Goal: Complete application form

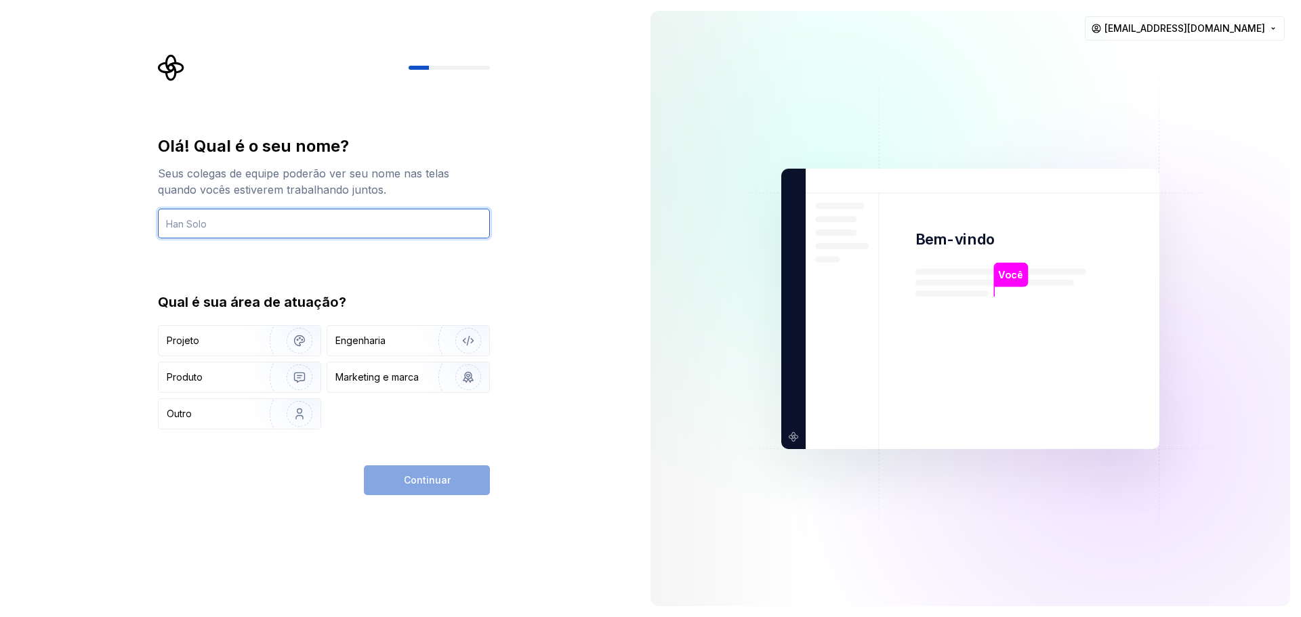
click at [333, 230] on input "text" at bounding box center [324, 224] width 332 height 30
type input "Vinicius"
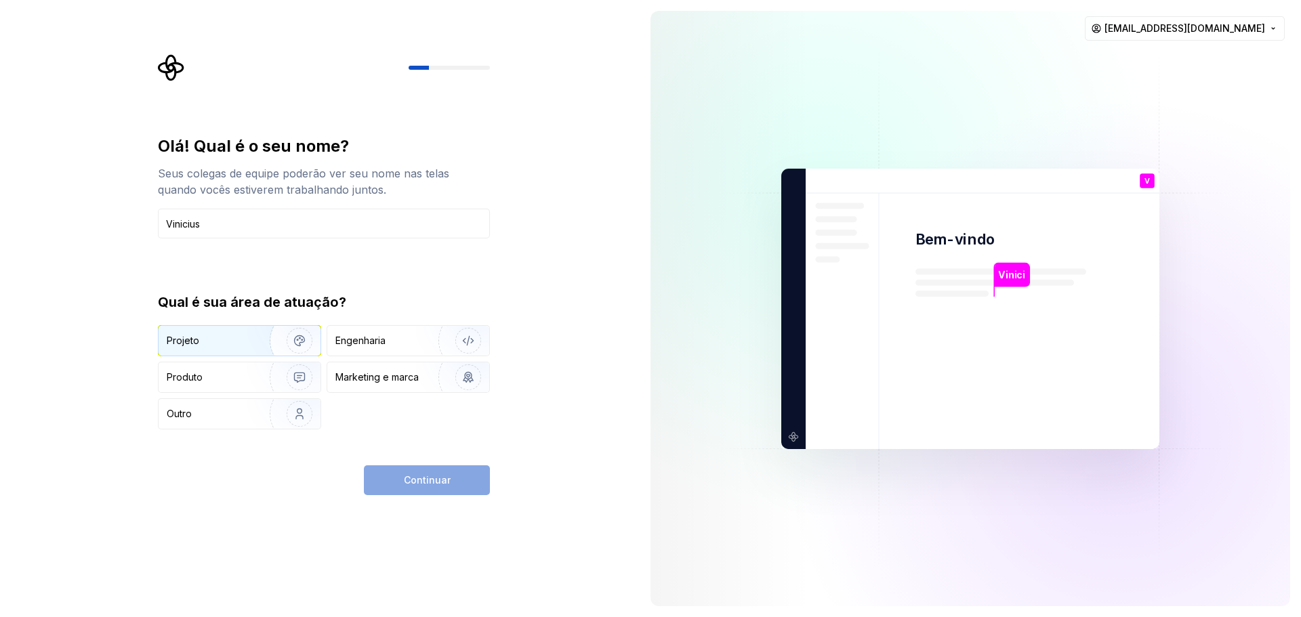
click at [245, 340] on div "Projeto" at bounding box center [210, 341] width 87 height 14
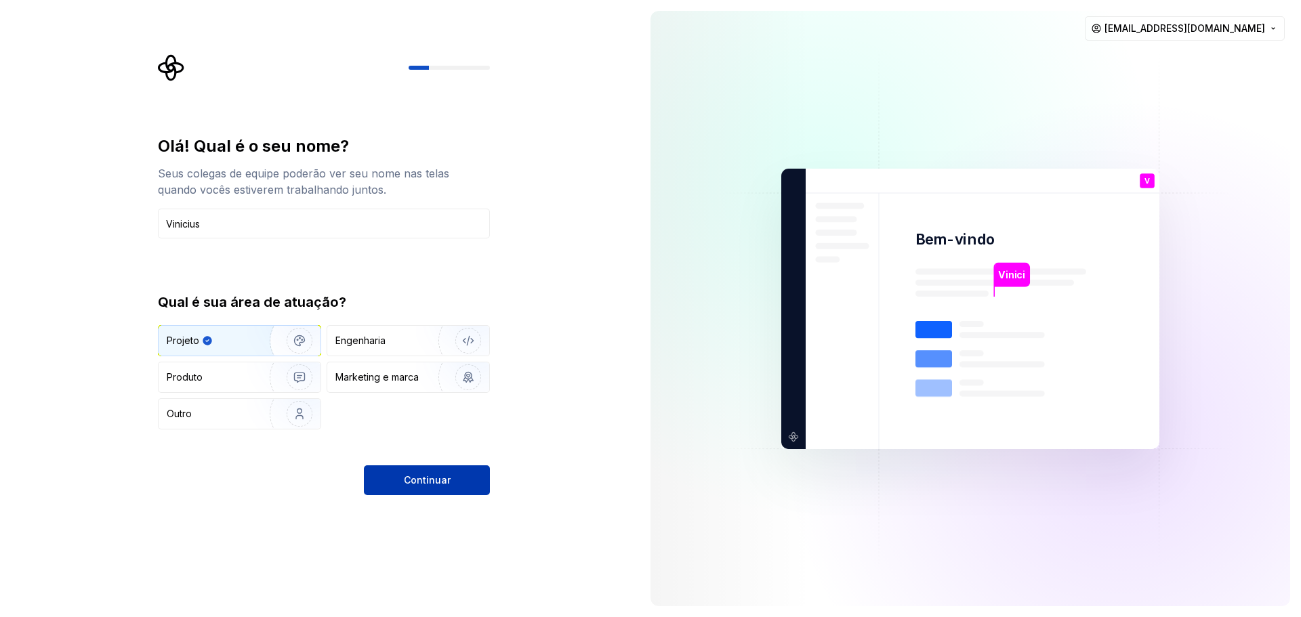
click at [413, 479] on font "Continuar" at bounding box center [427, 480] width 47 height 12
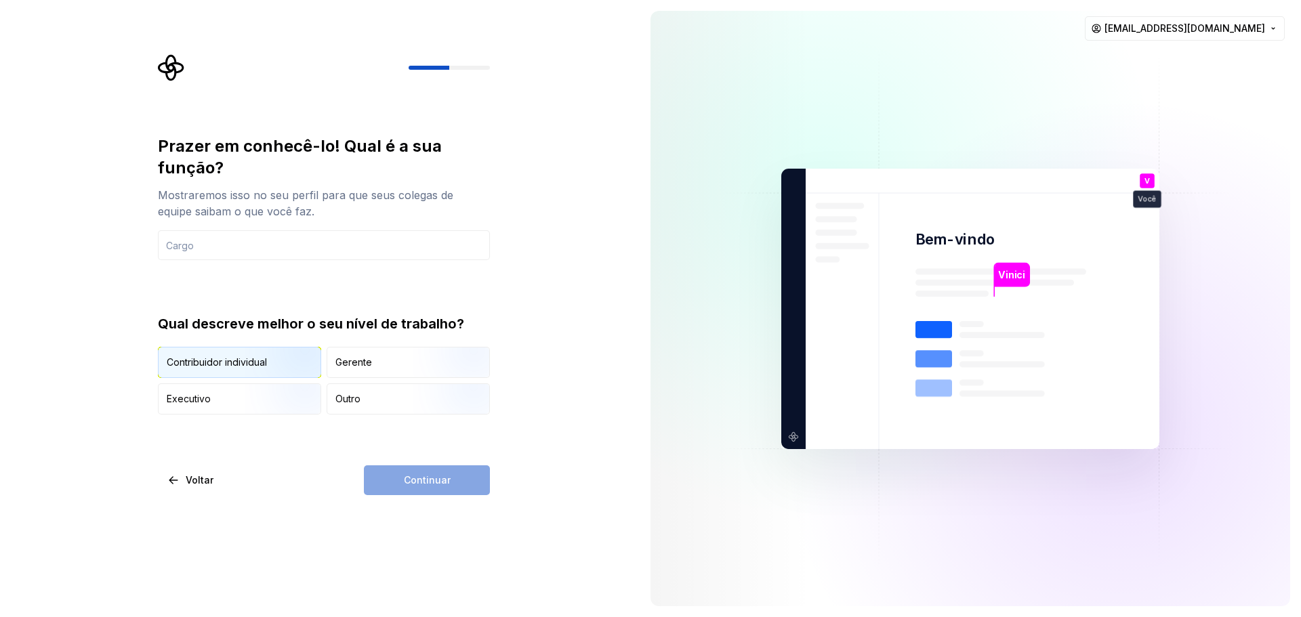
click at [261, 360] on img "button" at bounding box center [288, 379] width 87 height 91
click at [268, 250] on input "text" at bounding box center [324, 245] width 332 height 30
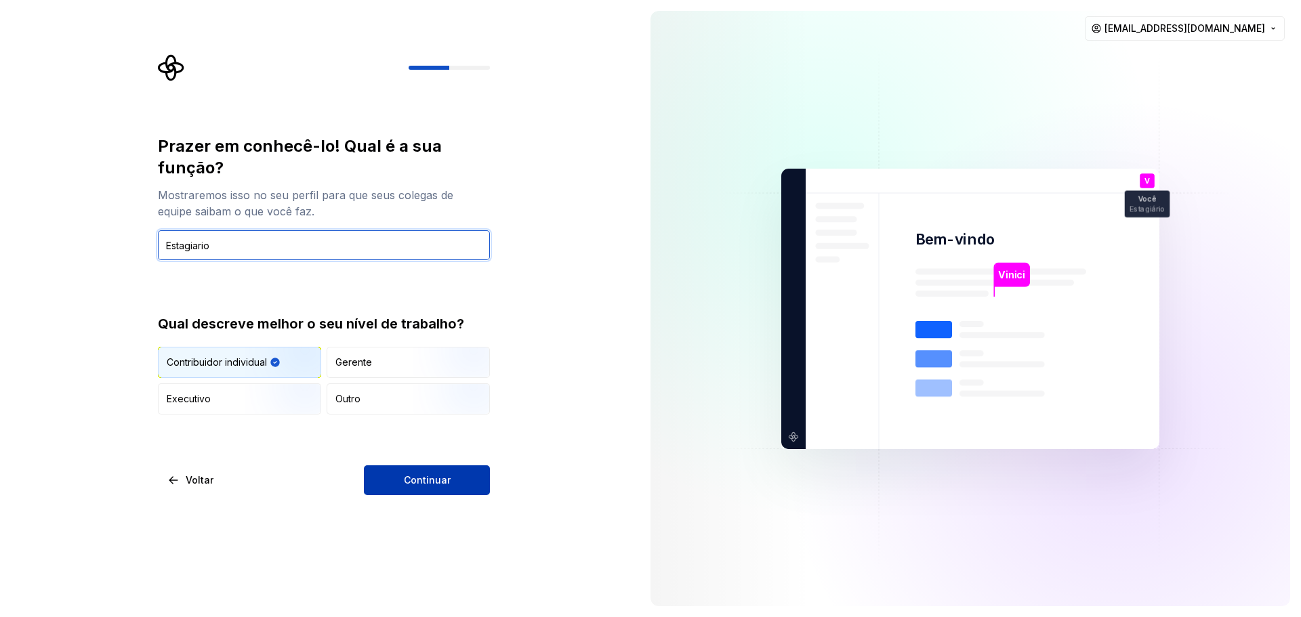
type input "Estagiario"
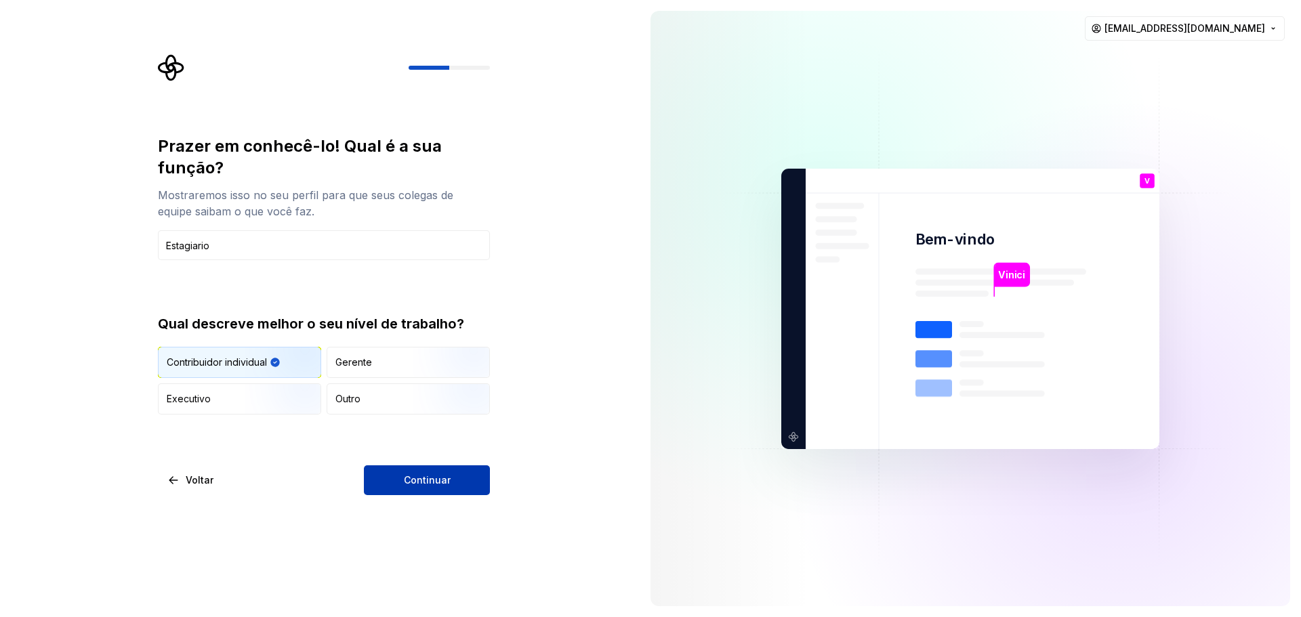
click at [406, 468] on button "Continuar" at bounding box center [427, 481] width 126 height 30
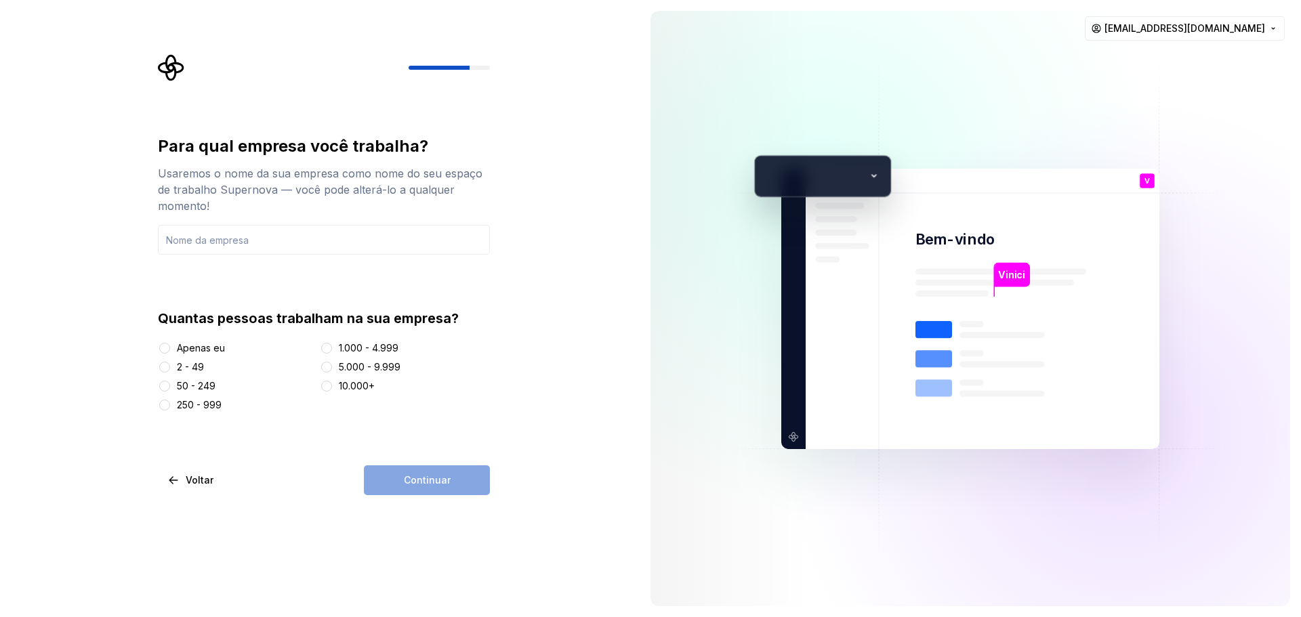
click at [203, 348] on font "Apenas eu" at bounding box center [201, 348] width 48 height 12
click at [170, 348] on button "Apenas eu" at bounding box center [164, 348] width 11 height 11
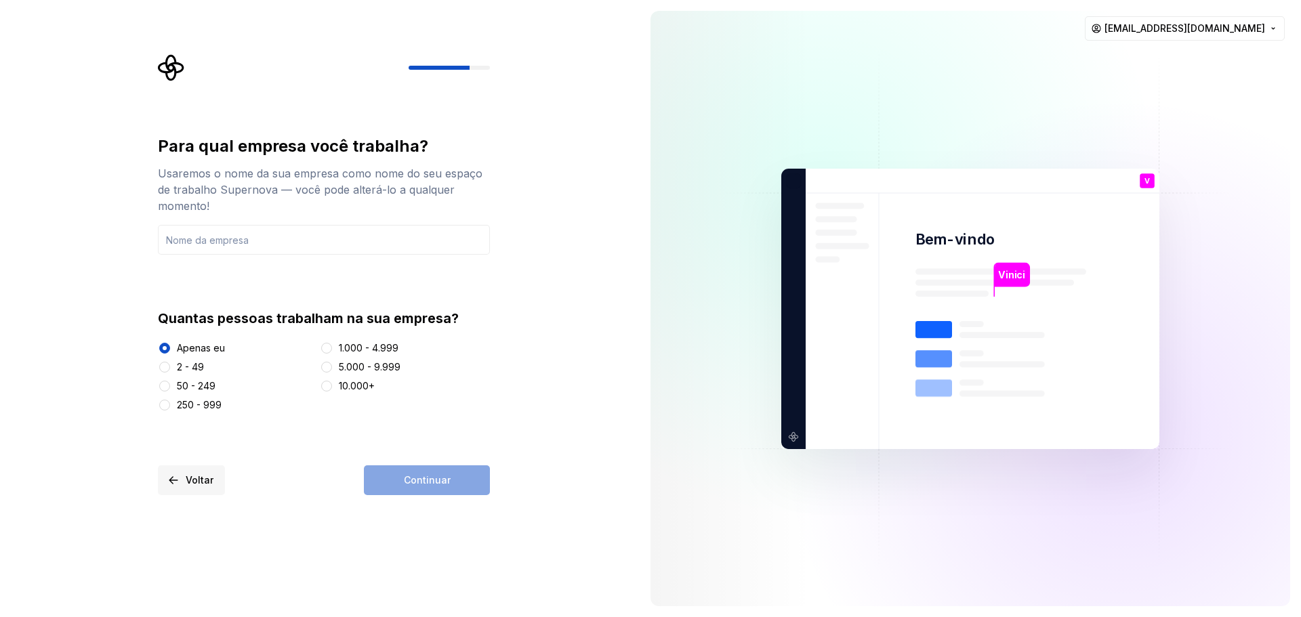
click at [203, 475] on font "Voltar" at bounding box center [200, 480] width 28 height 12
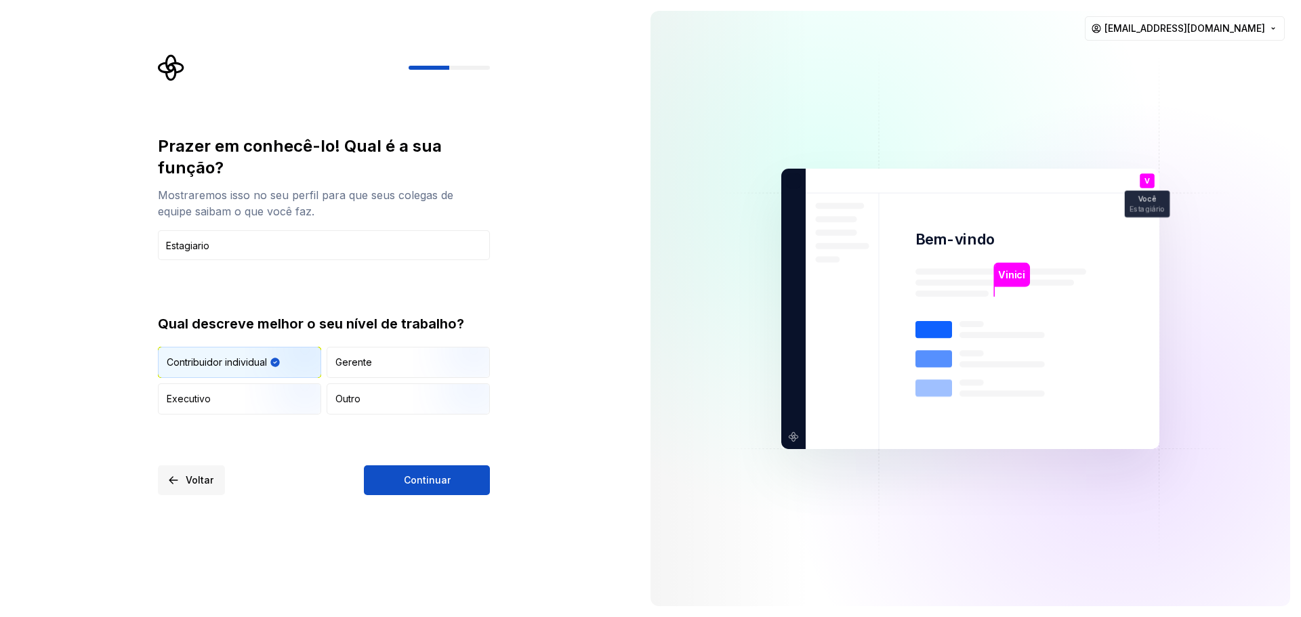
click at [203, 475] on font "Voltar" at bounding box center [200, 480] width 28 height 12
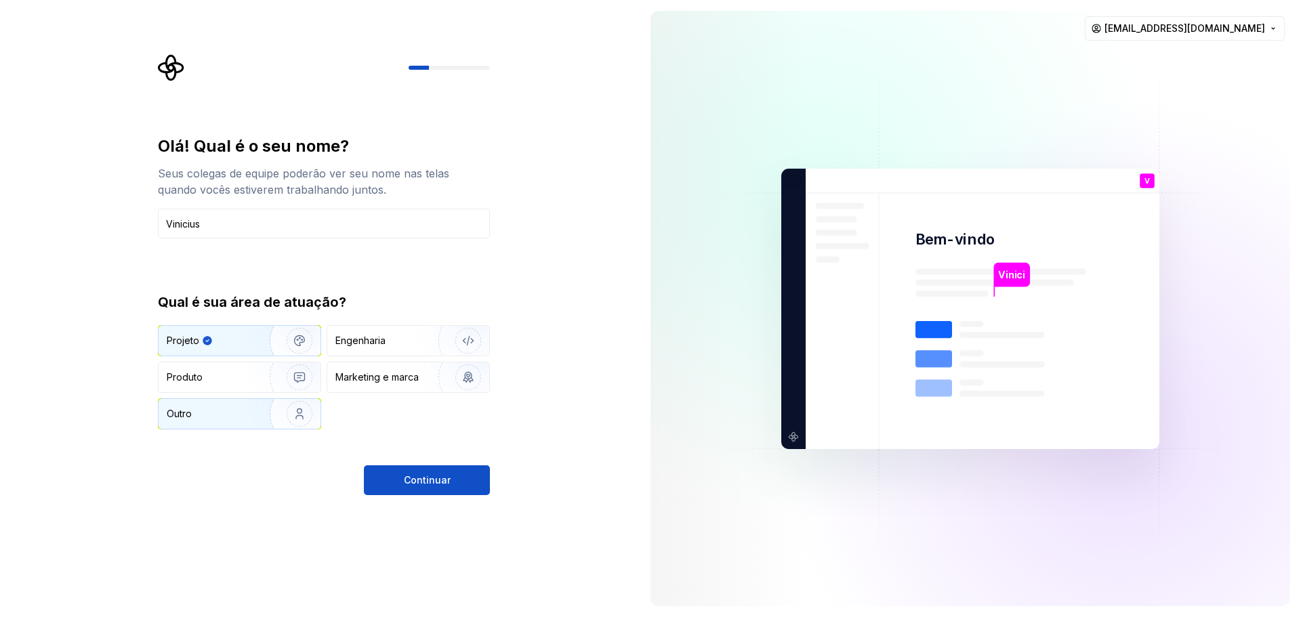
click at [205, 416] on div "Outro" at bounding box center [206, 414] width 79 height 14
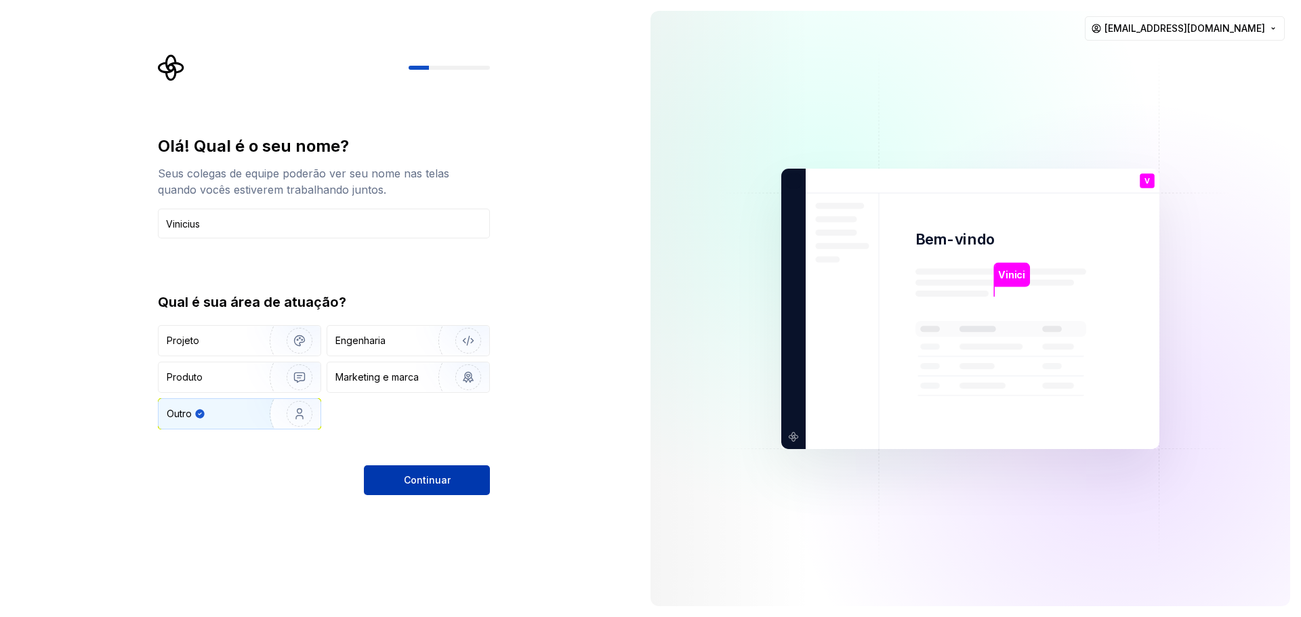
click at [404, 482] on button "Continuar" at bounding box center [427, 481] width 126 height 30
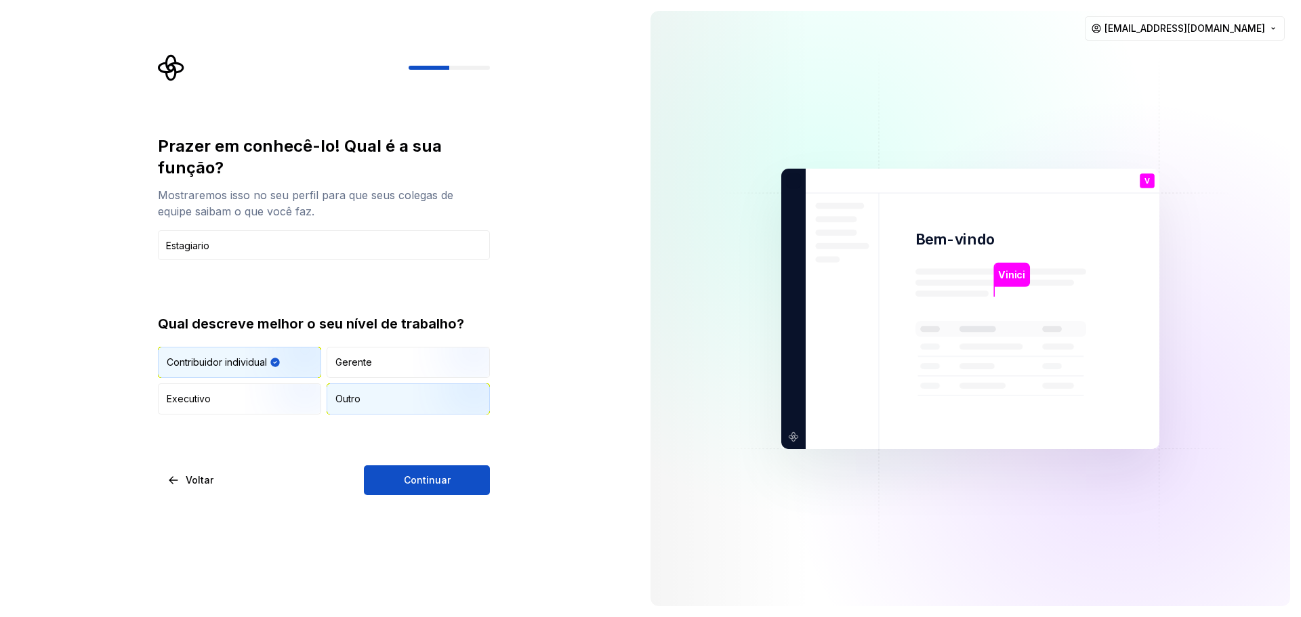
click at [343, 394] on font "Outro" at bounding box center [347, 399] width 25 height 12
click at [406, 474] on span "Continuar" at bounding box center [427, 481] width 47 height 14
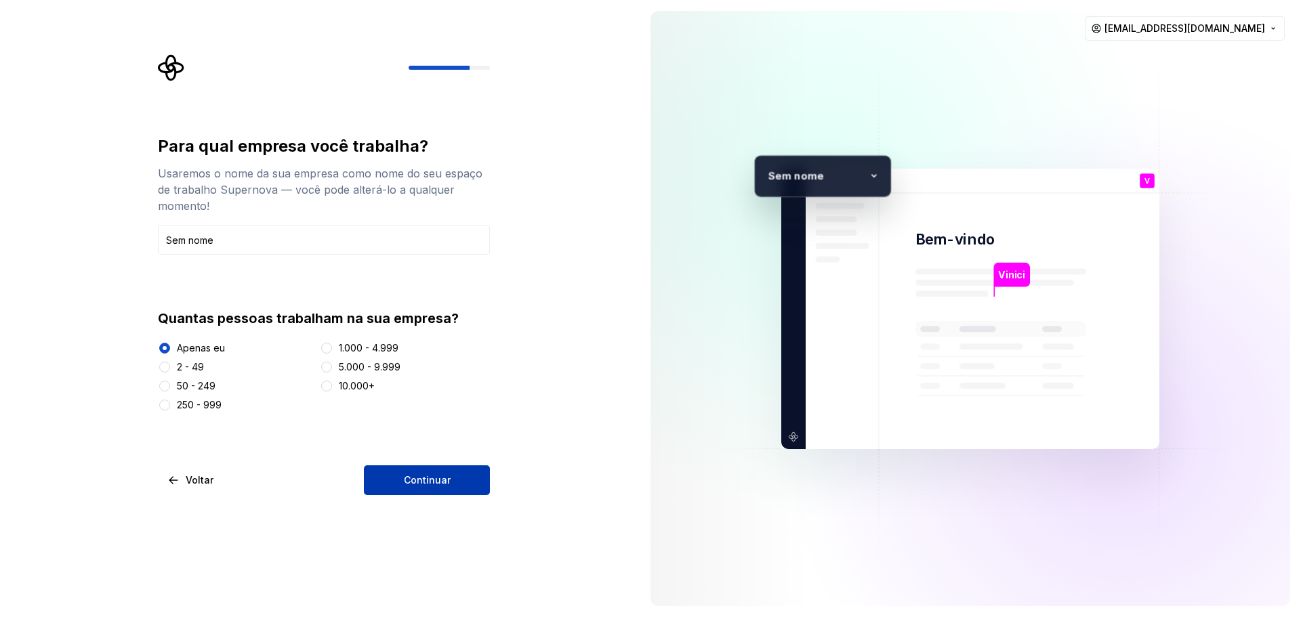
type input "Sem nome"
click at [401, 473] on button "Continuar" at bounding box center [427, 481] width 126 height 30
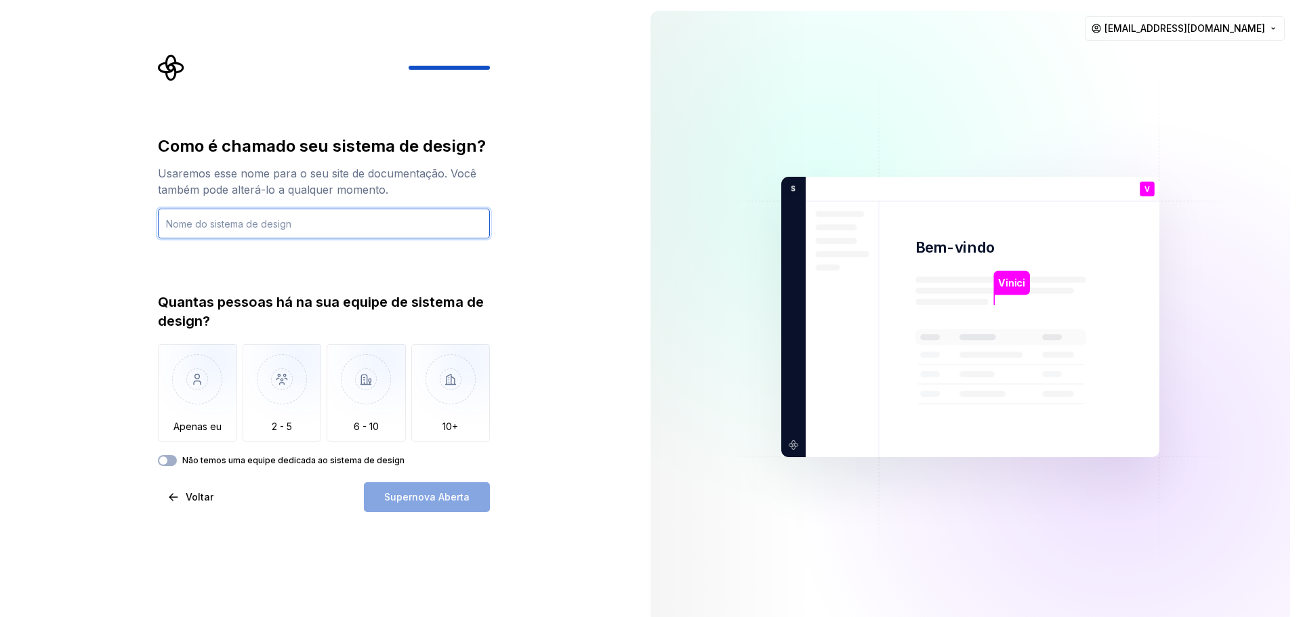
click at [428, 227] on input "text" at bounding box center [324, 224] width 332 height 30
type input "Calendario"
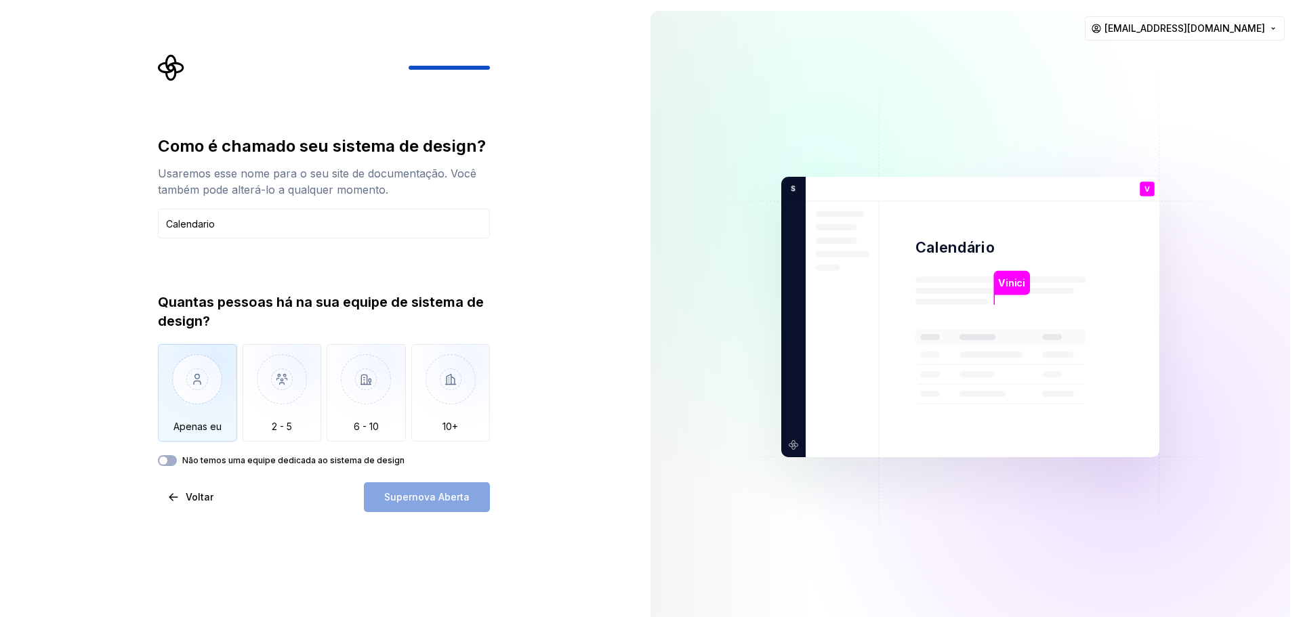
click at [215, 378] on img "button" at bounding box center [197, 389] width 79 height 91
click at [172, 461] on button "Não temos uma equipe dedicada ao sistema de design" at bounding box center [167, 460] width 19 height 11
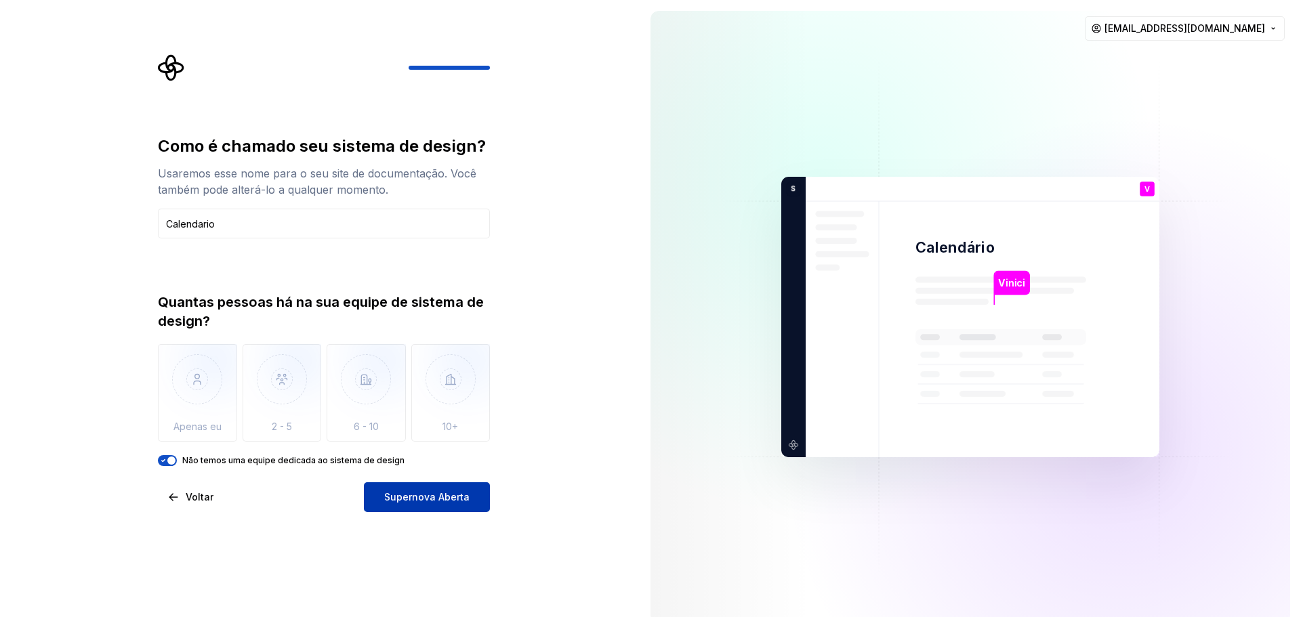
click at [414, 504] on span "Supernova Aberta" at bounding box center [426, 498] width 85 height 14
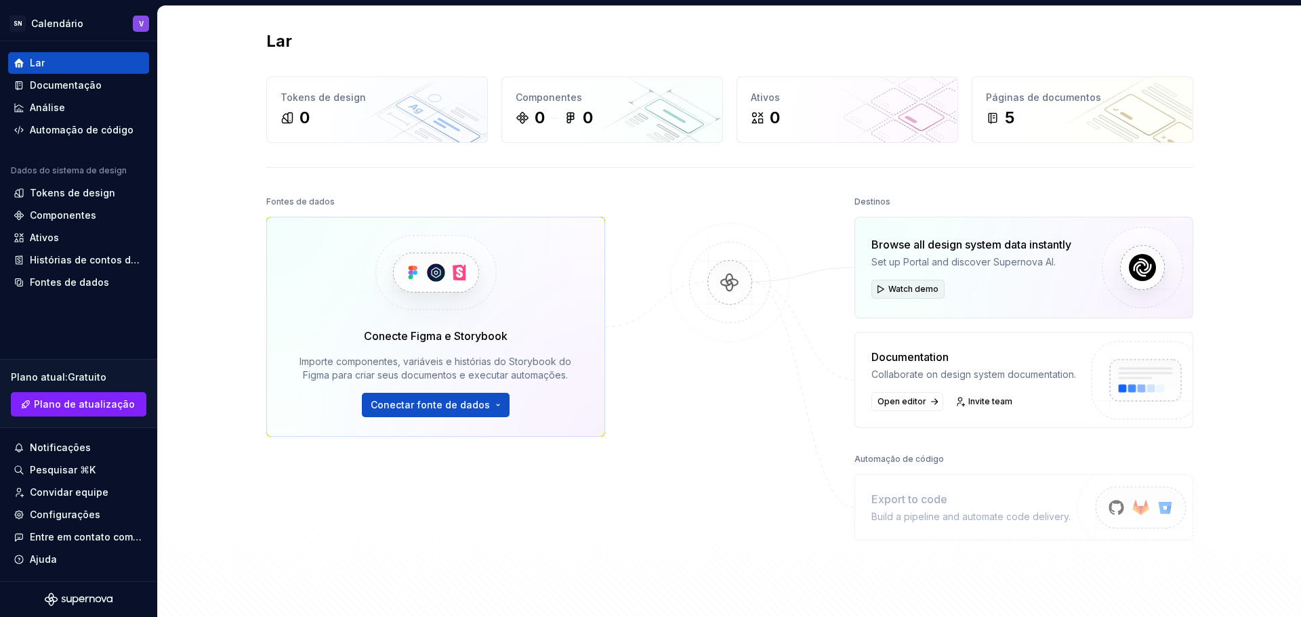
click at [888, 284] on span "Watch demo" at bounding box center [913, 289] width 50 height 11
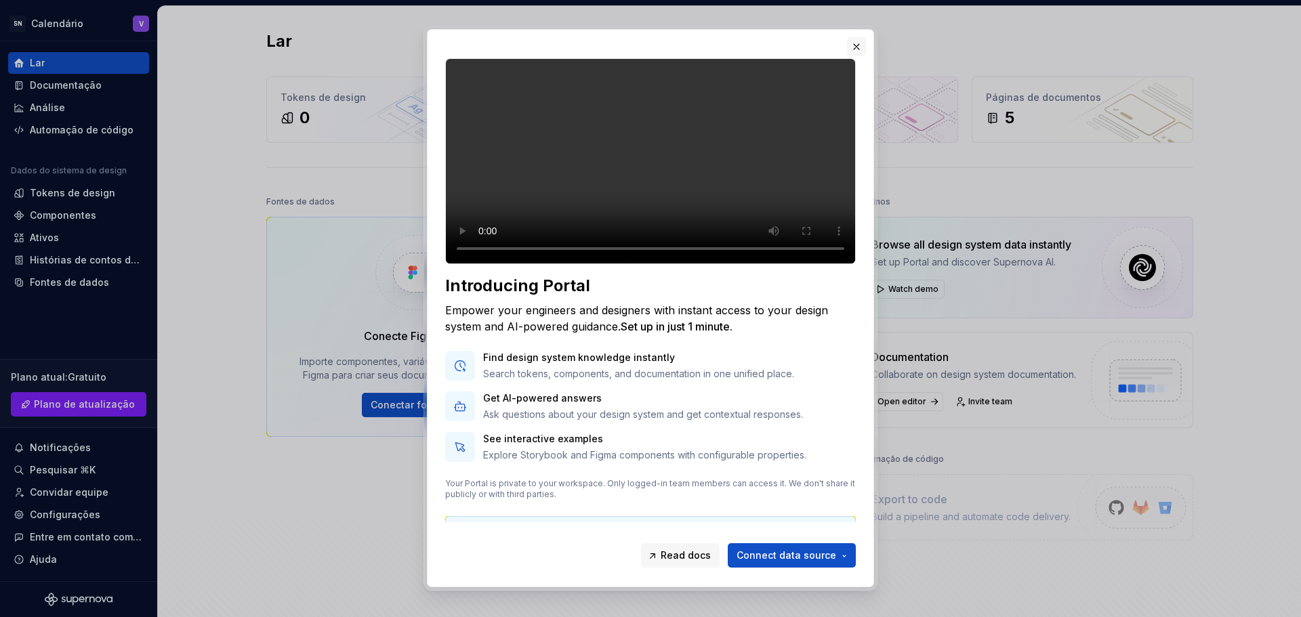
click at [857, 47] on button "button" at bounding box center [856, 46] width 19 height 19
